Goal: Use online tool/utility: Utilize a website feature to perform a specific function

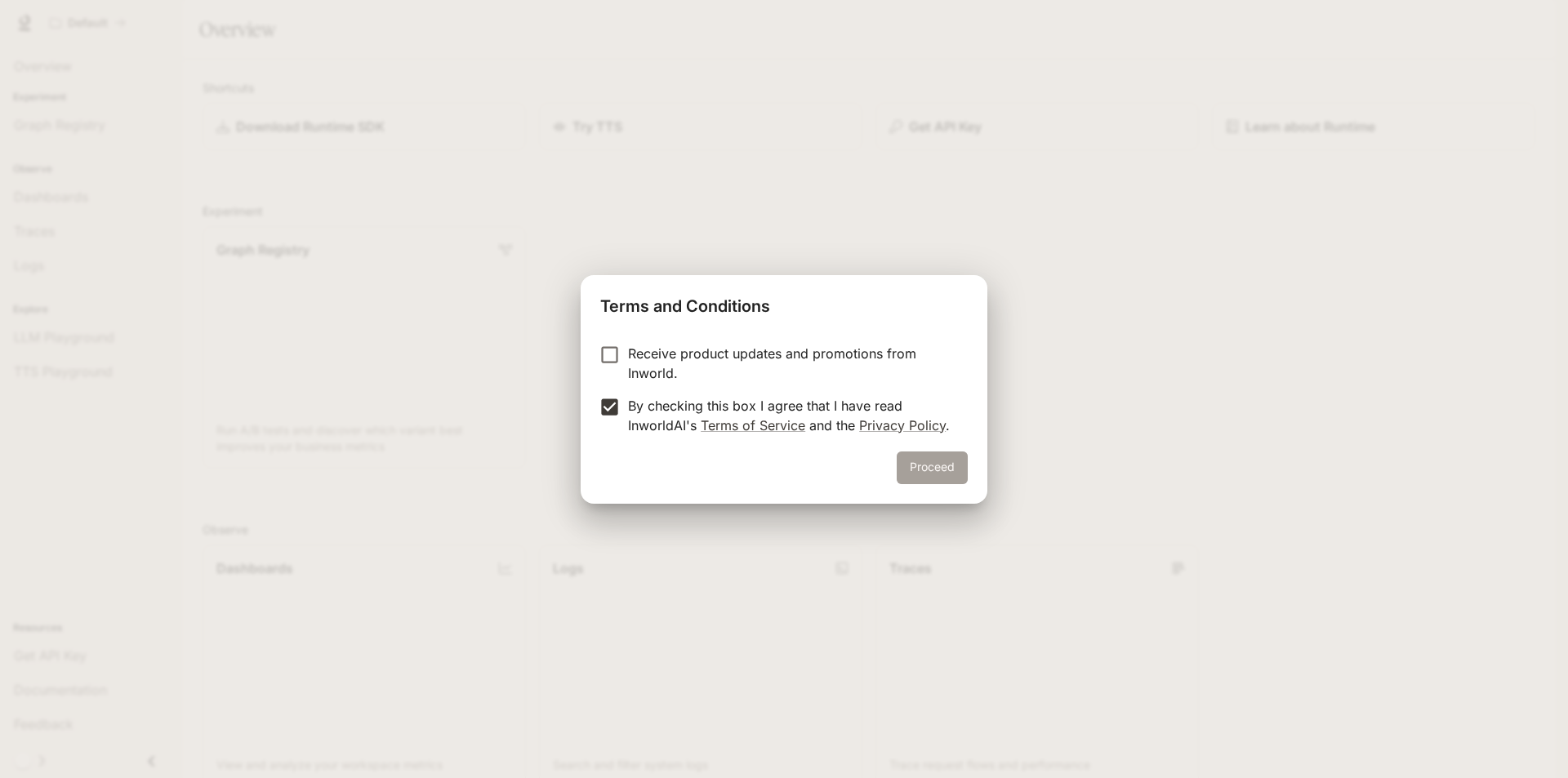
click at [905, 471] on button "Proceed" at bounding box center [932, 467] width 71 height 33
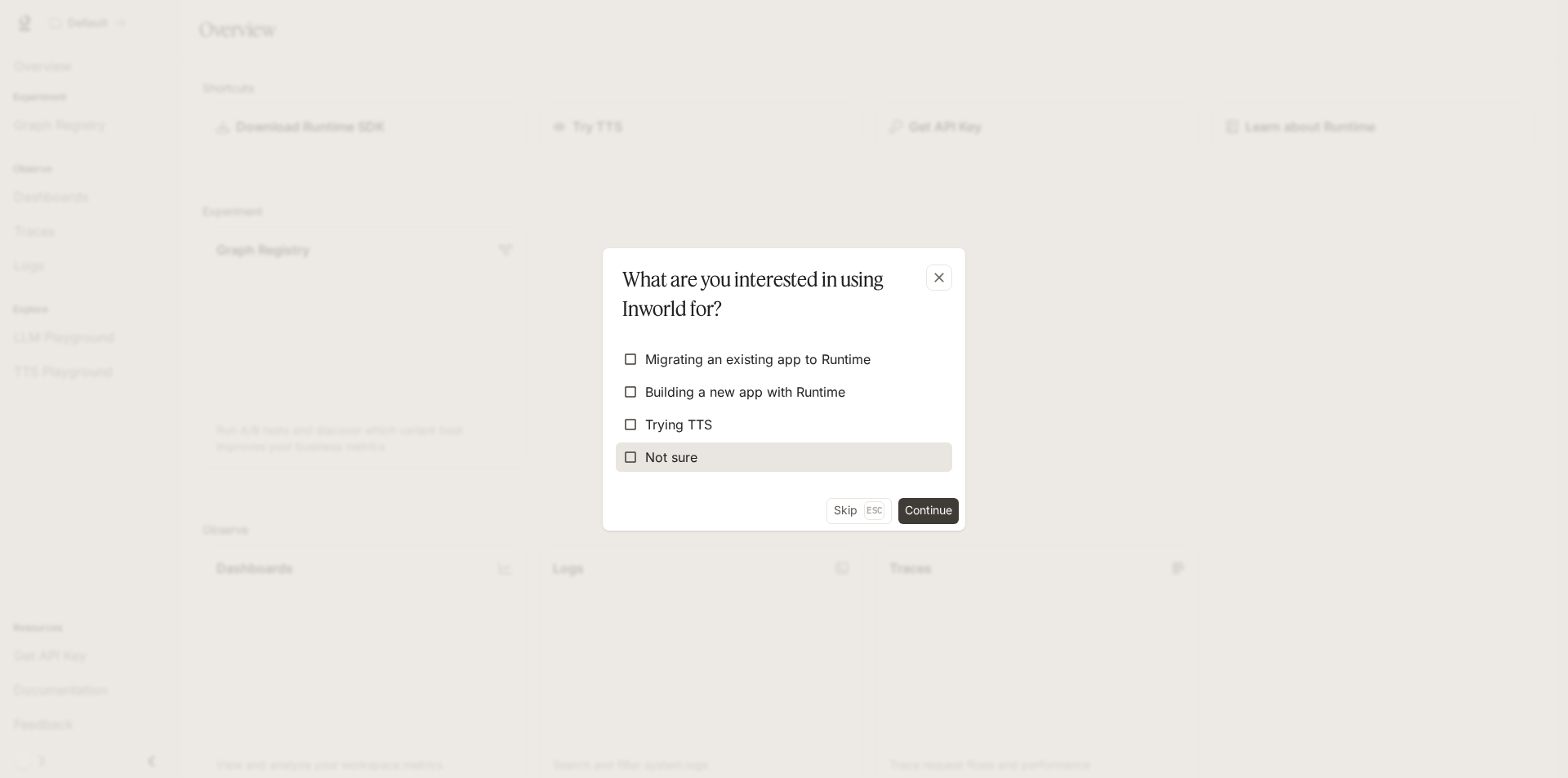
click at [657, 450] on span "Not sure" at bounding box center [671, 457] width 52 height 20
click at [668, 448] on span "Not sure" at bounding box center [671, 457] width 52 height 20
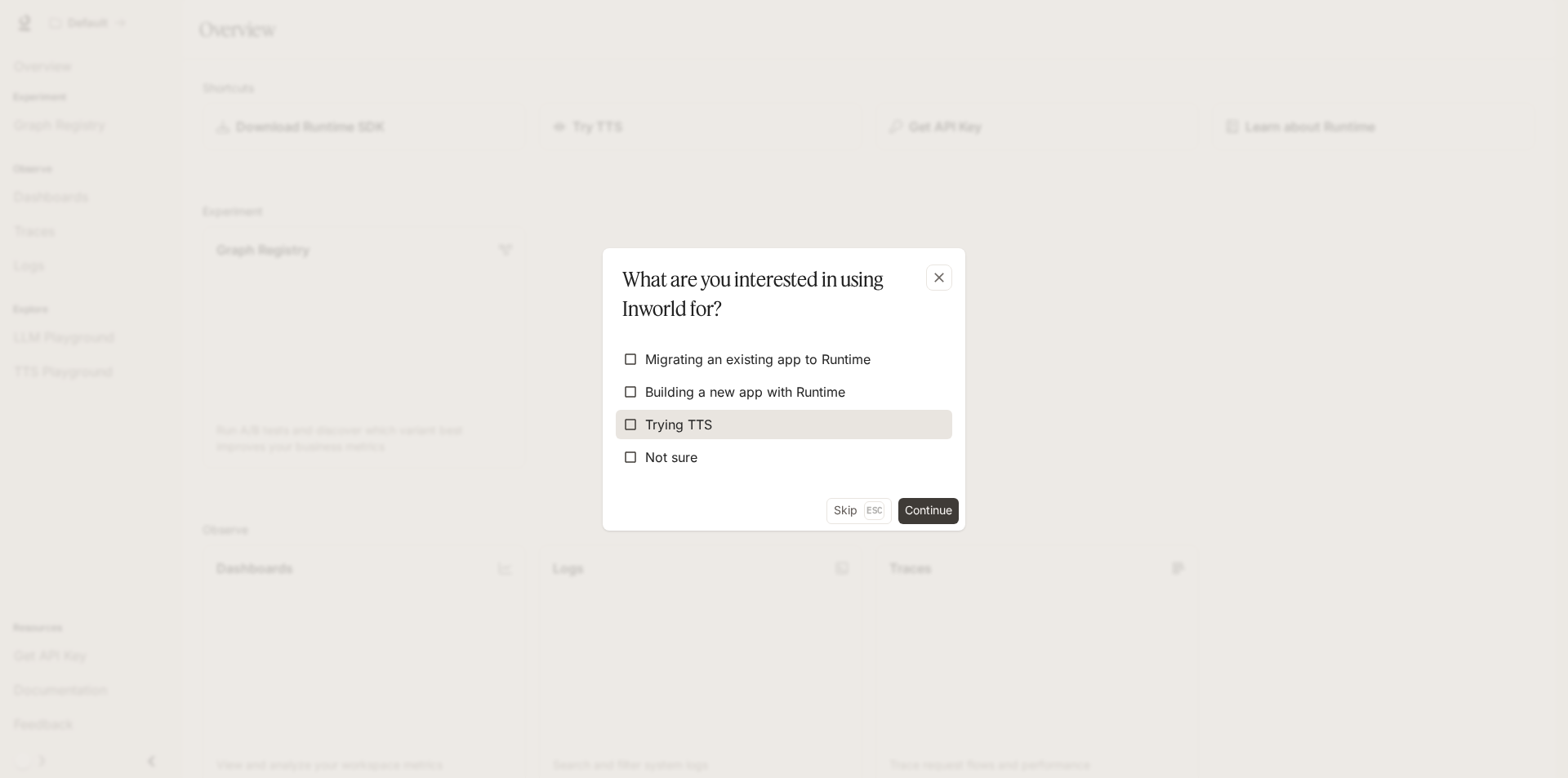
click at [691, 427] on span "Trying TTS" at bounding box center [678, 424] width 67 height 20
click at [938, 503] on button "Continue" at bounding box center [928, 511] width 60 height 26
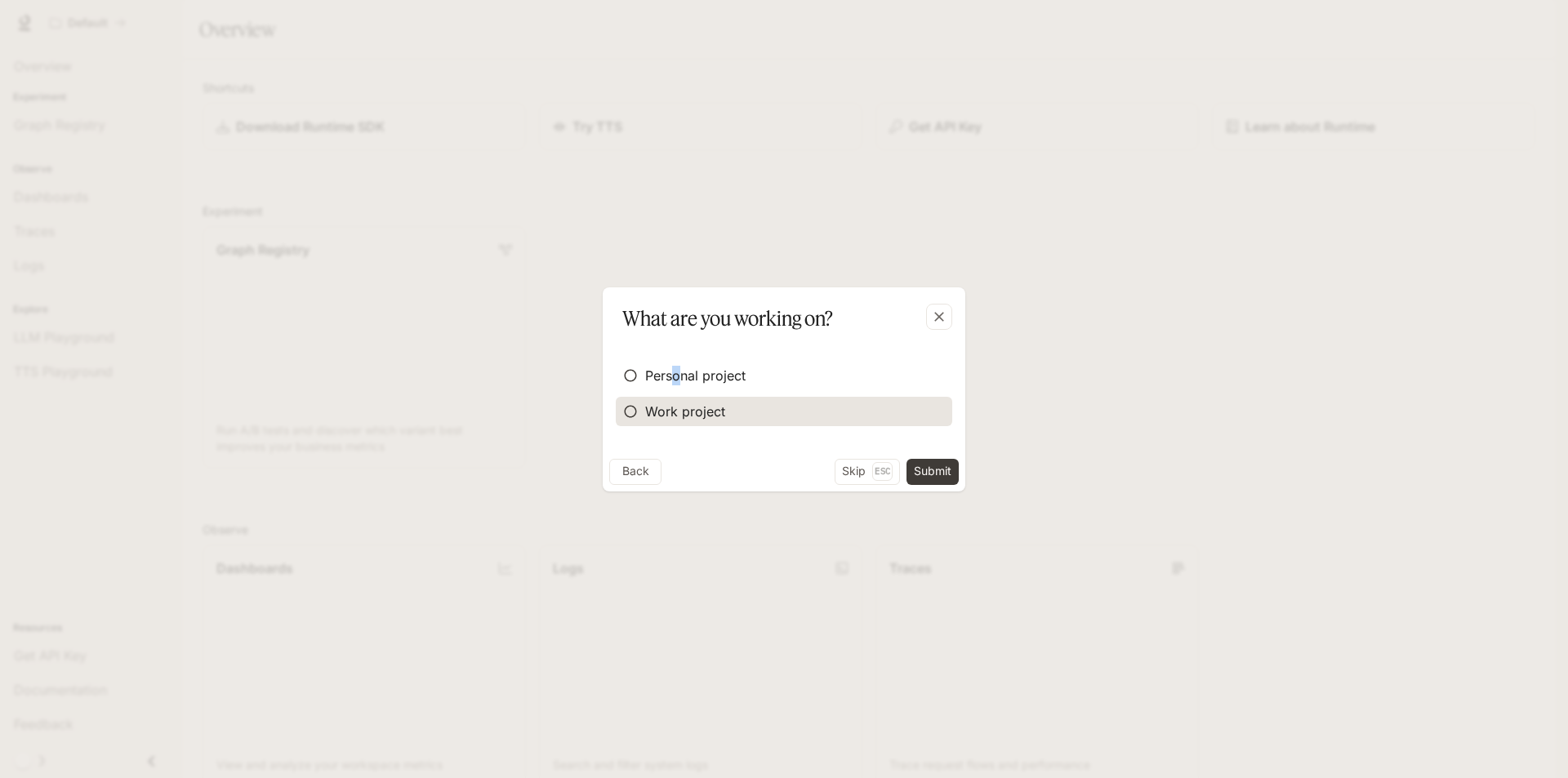
drag, startPoint x: 675, startPoint y: 381, endPoint x: 800, endPoint y: 424, distance: 132.2
click at [689, 381] on span "Personal project" at bounding box center [695, 375] width 101 height 20
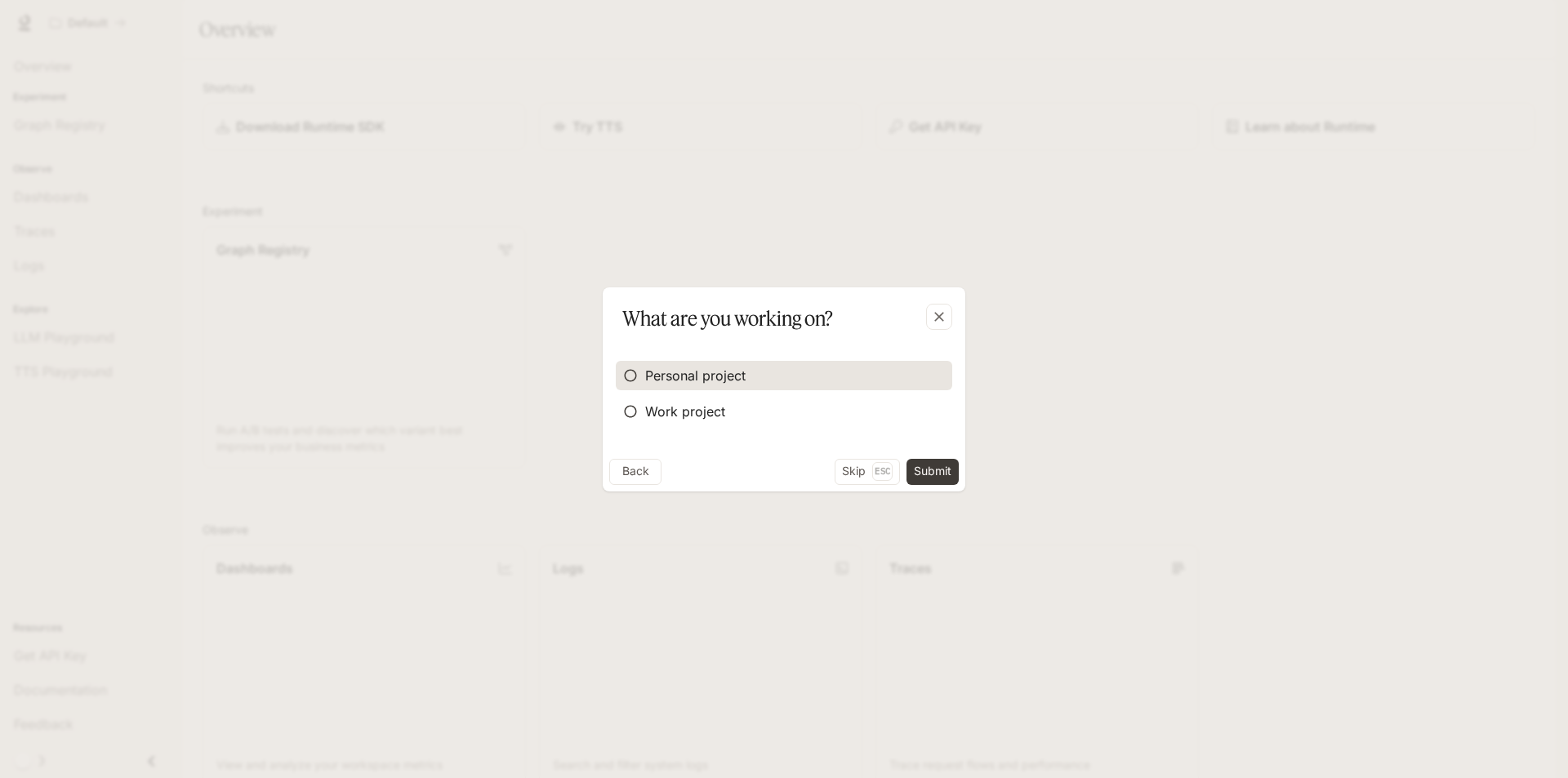
click at [746, 363] on label "Personal project" at bounding box center [784, 376] width 337 height 30
click at [924, 467] on button "Submit" at bounding box center [932, 472] width 52 height 26
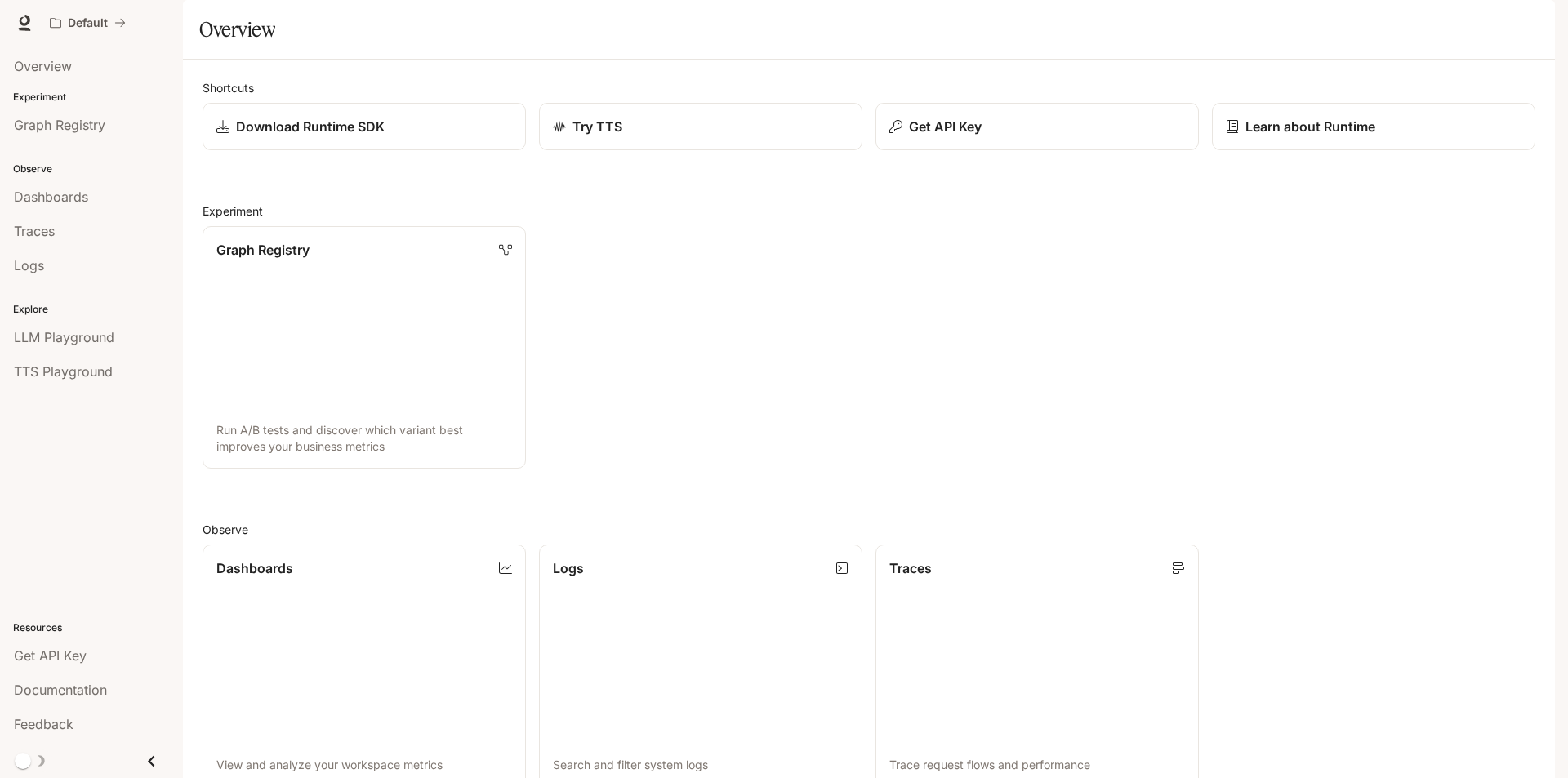
click at [60, 206] on span "Dashboards" at bounding box center [51, 196] width 74 height 20
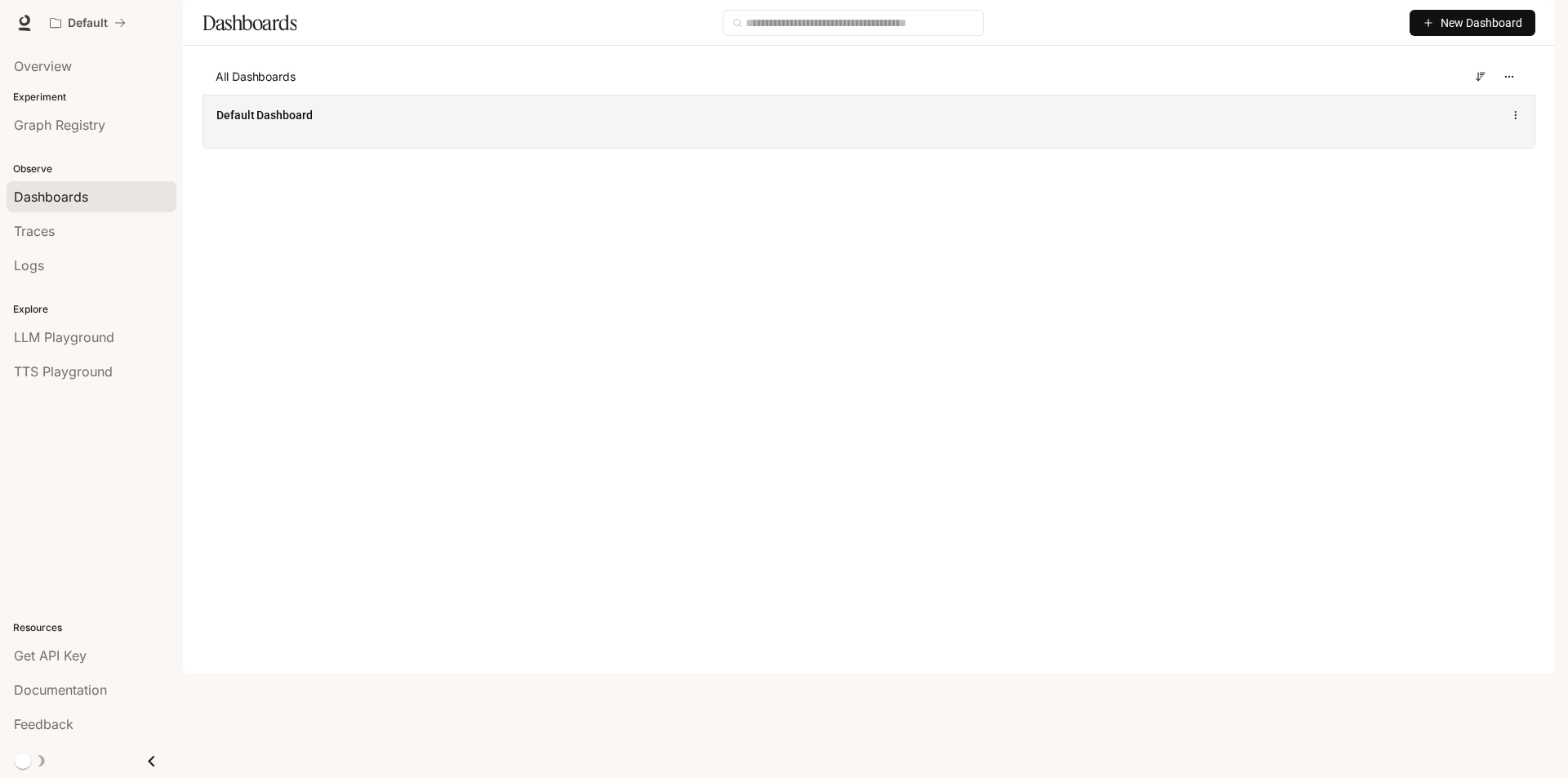
click at [758, 125] on div "Default Dashboard" at bounding box center [869, 114] width 1306 height 20
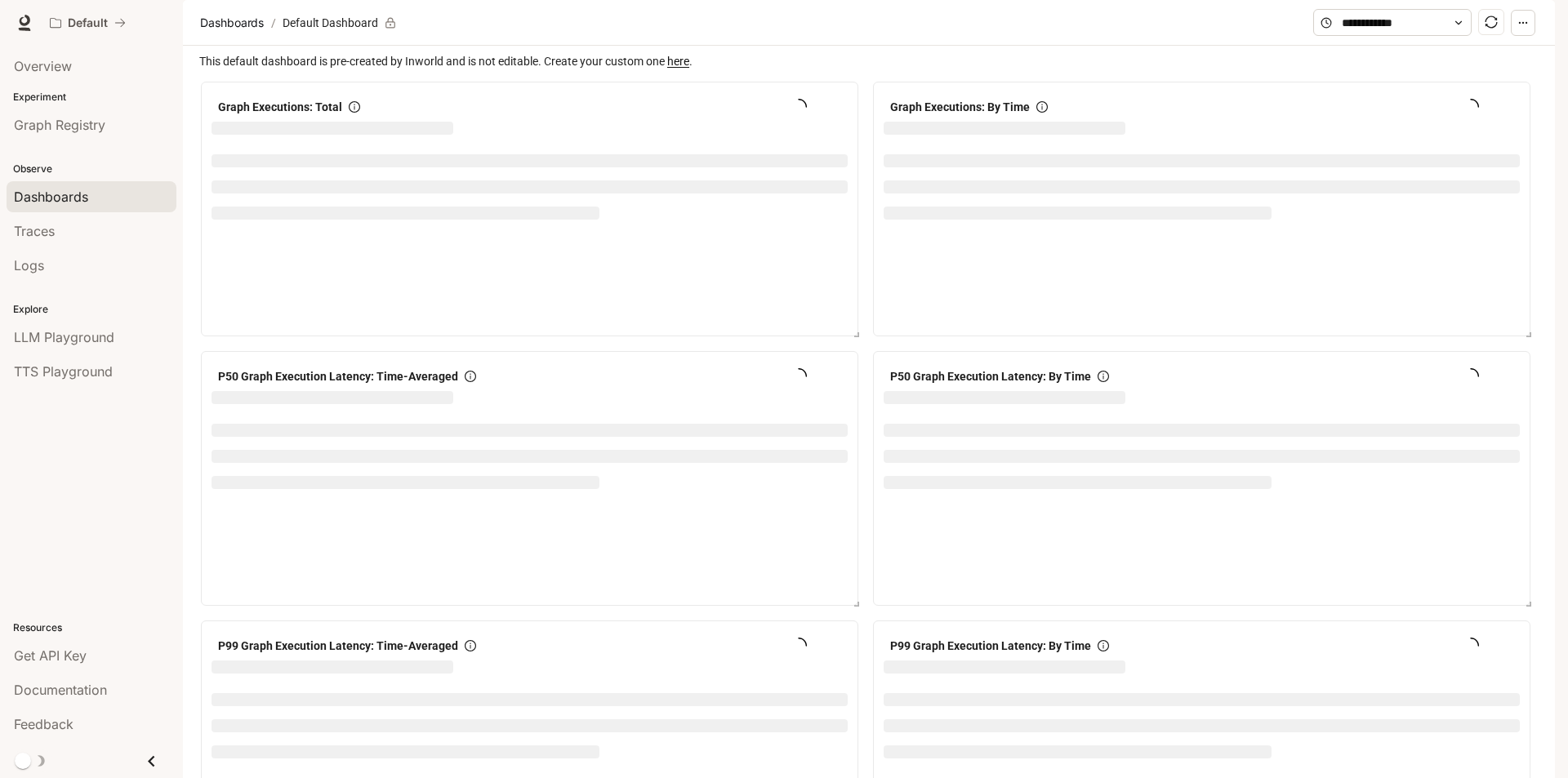
click at [81, 187] on span "Dashboards" at bounding box center [51, 196] width 74 height 20
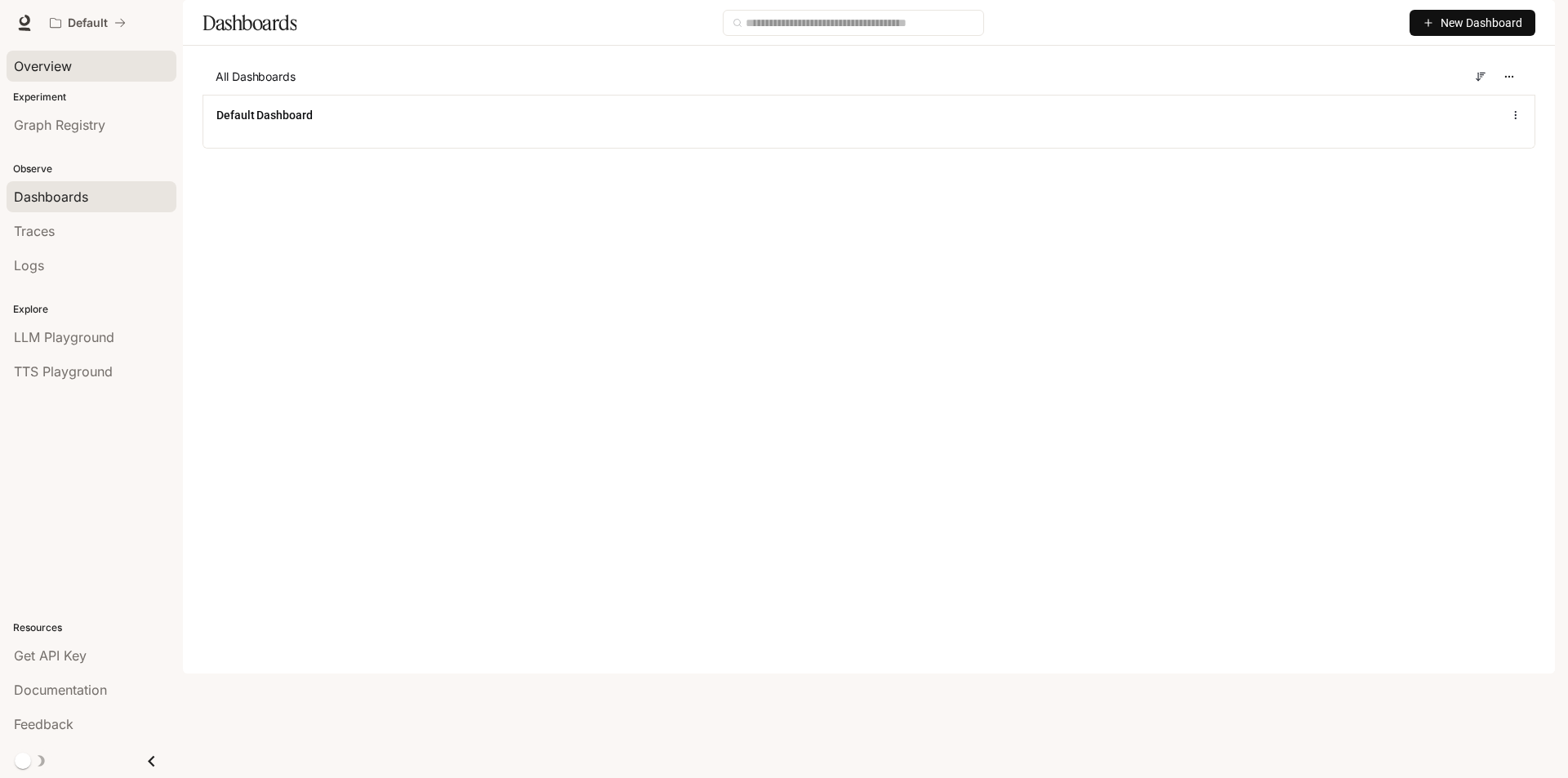
click at [77, 67] on div "Overview" at bounding box center [91, 66] width 155 height 20
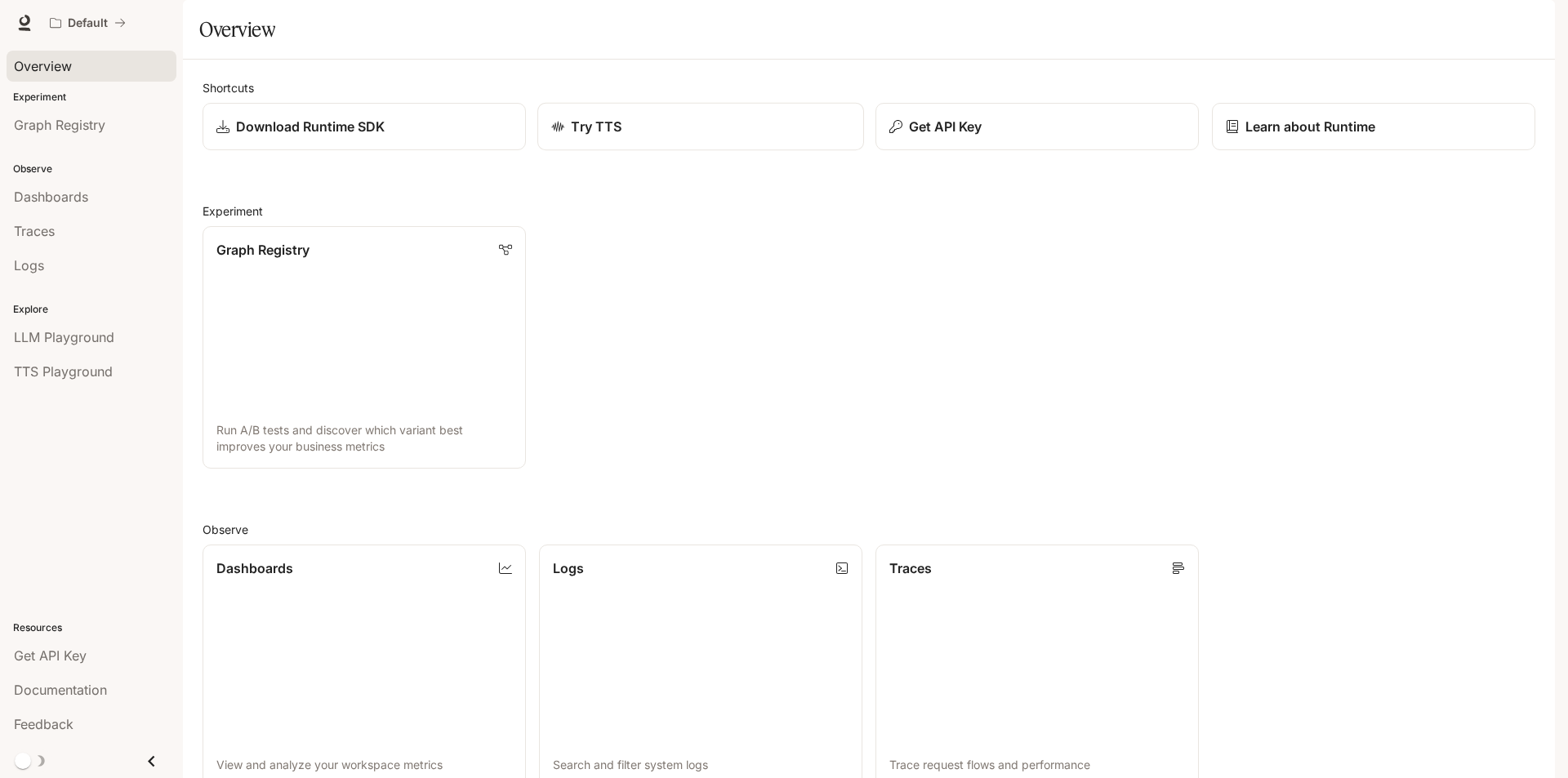
click at [713, 137] on div "Try TTS" at bounding box center [700, 127] width 299 height 20
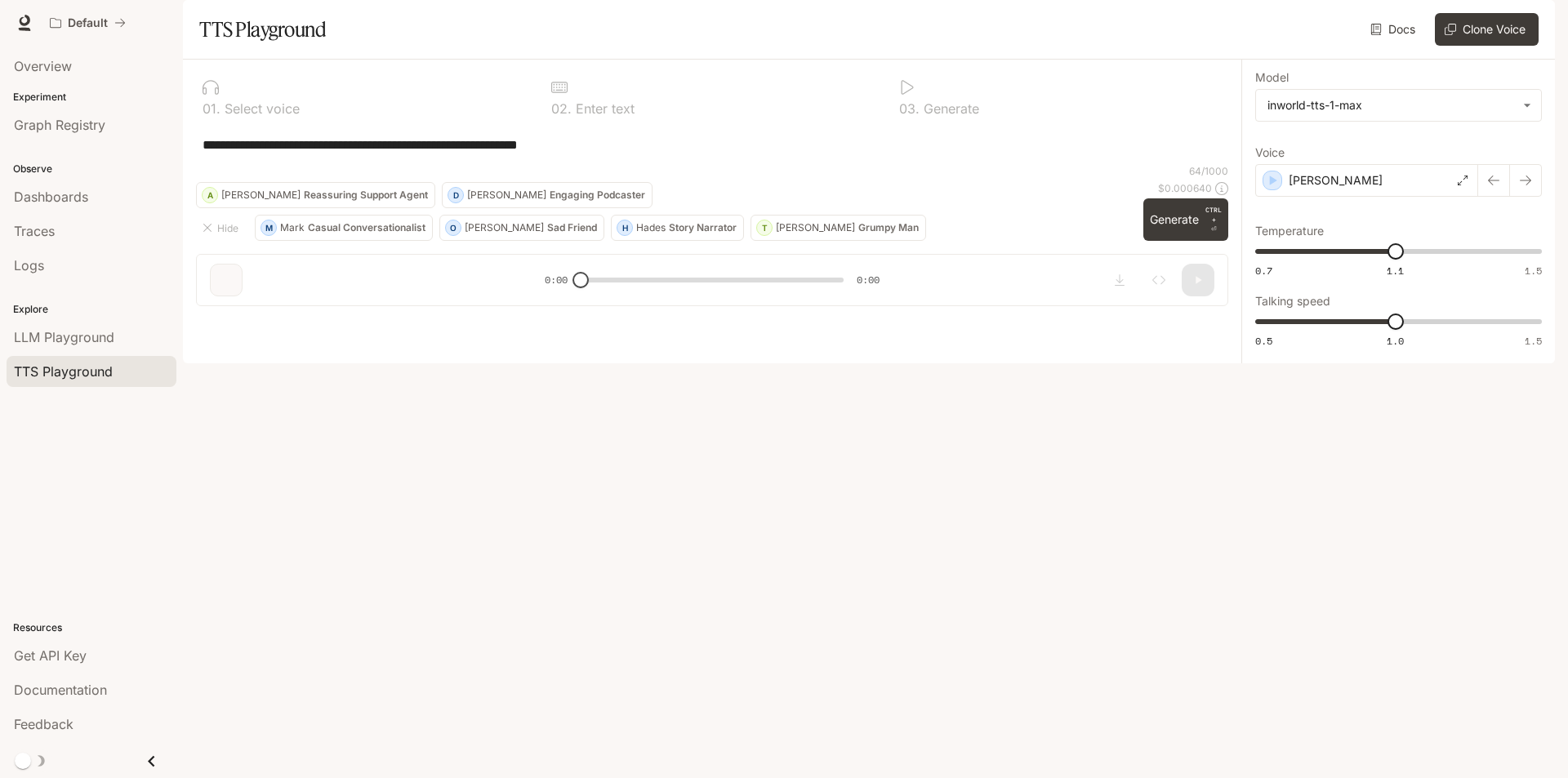
drag, startPoint x: 582, startPoint y: 724, endPoint x: 627, endPoint y: 719, distance: 45.3
click at [627, 319] on div "**********" at bounding box center [712, 189] width 1058 height 260
click at [1195, 241] on button "Generate CTRL + ⏎" at bounding box center [1186, 220] width 85 height 43
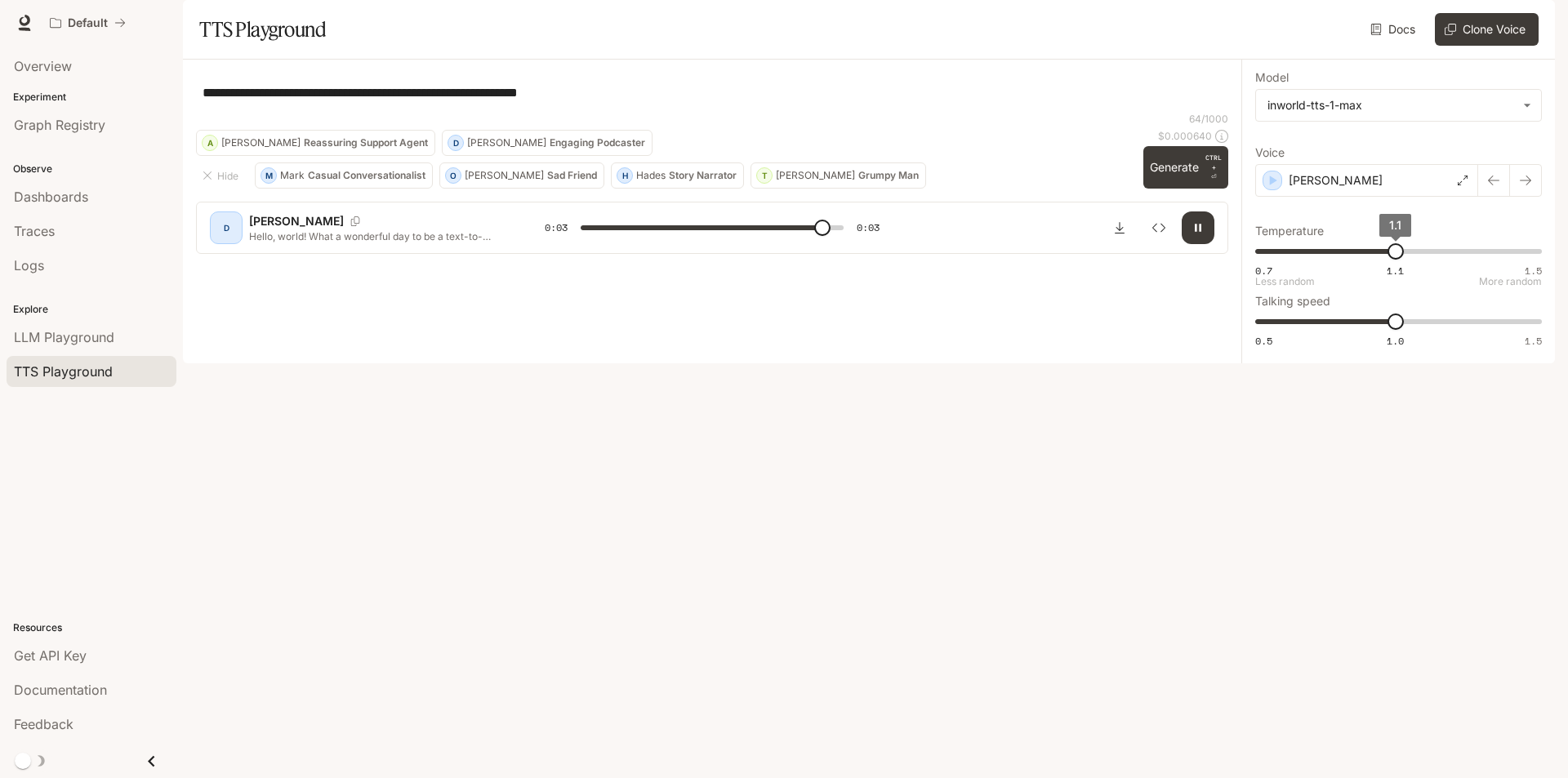
type input "*"
type input "***"
drag, startPoint x: 1392, startPoint y: 291, endPoint x: 1324, endPoint y: 293, distance: 68.0
click at [1324, 260] on span "0.9" at bounding box center [1326, 252] width 17 height 17
click at [1199, 189] on button "Generate CTRL + ⏎" at bounding box center [1186, 168] width 85 height 43
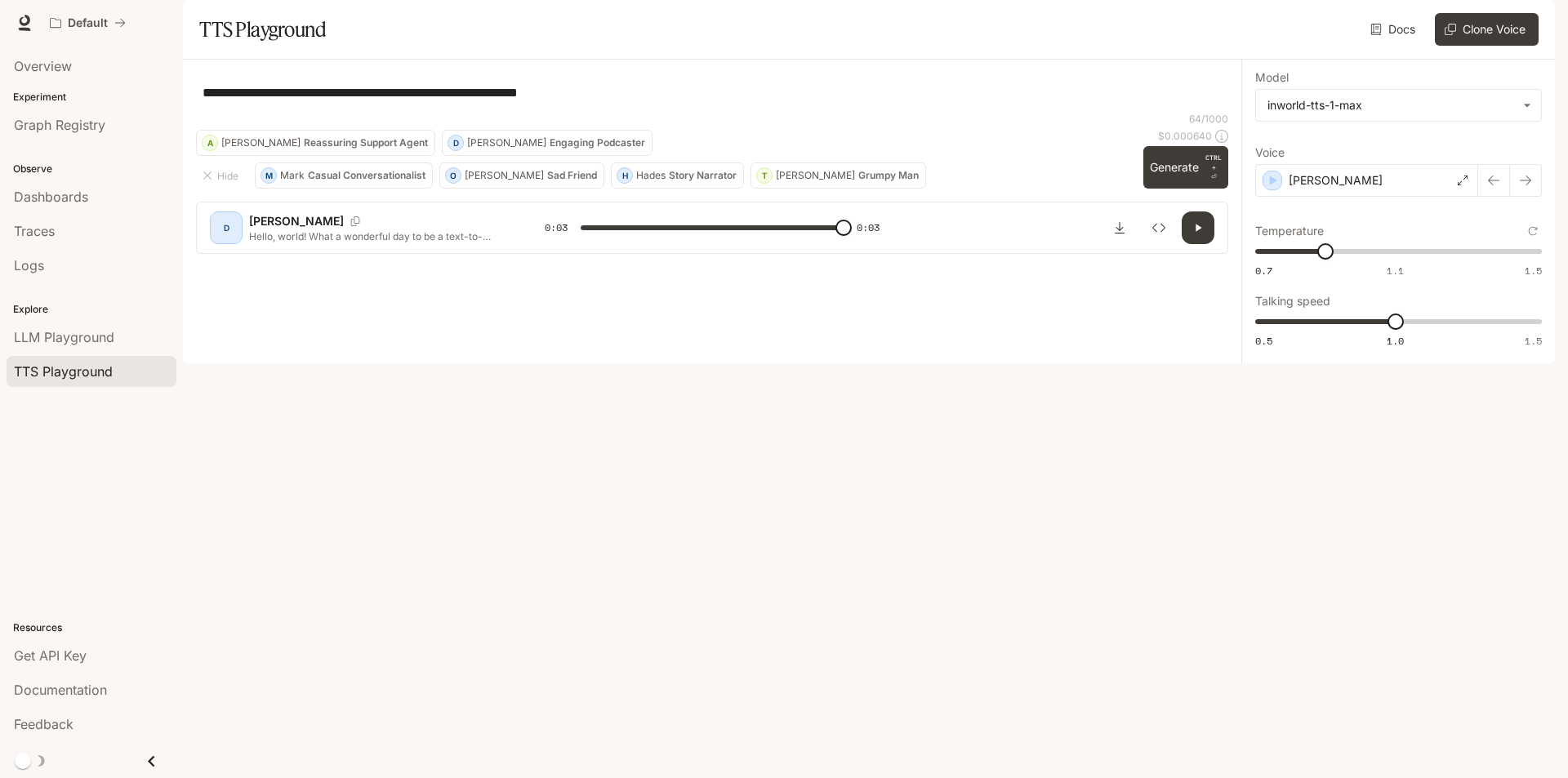
type input "*"
